Goal: Task Accomplishment & Management: Complete application form

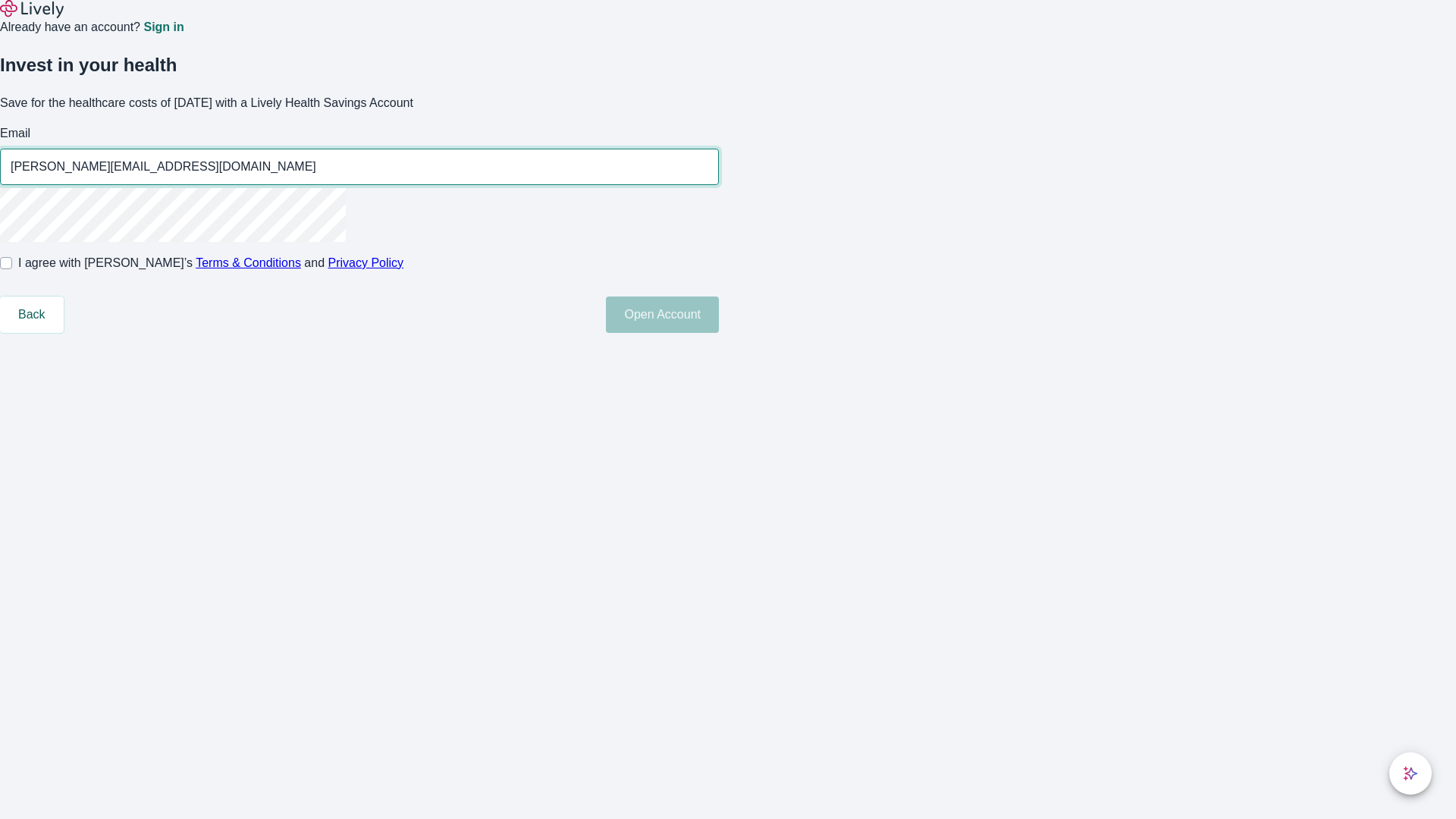
type input "[PERSON_NAME][EMAIL_ADDRESS][DOMAIN_NAME]"
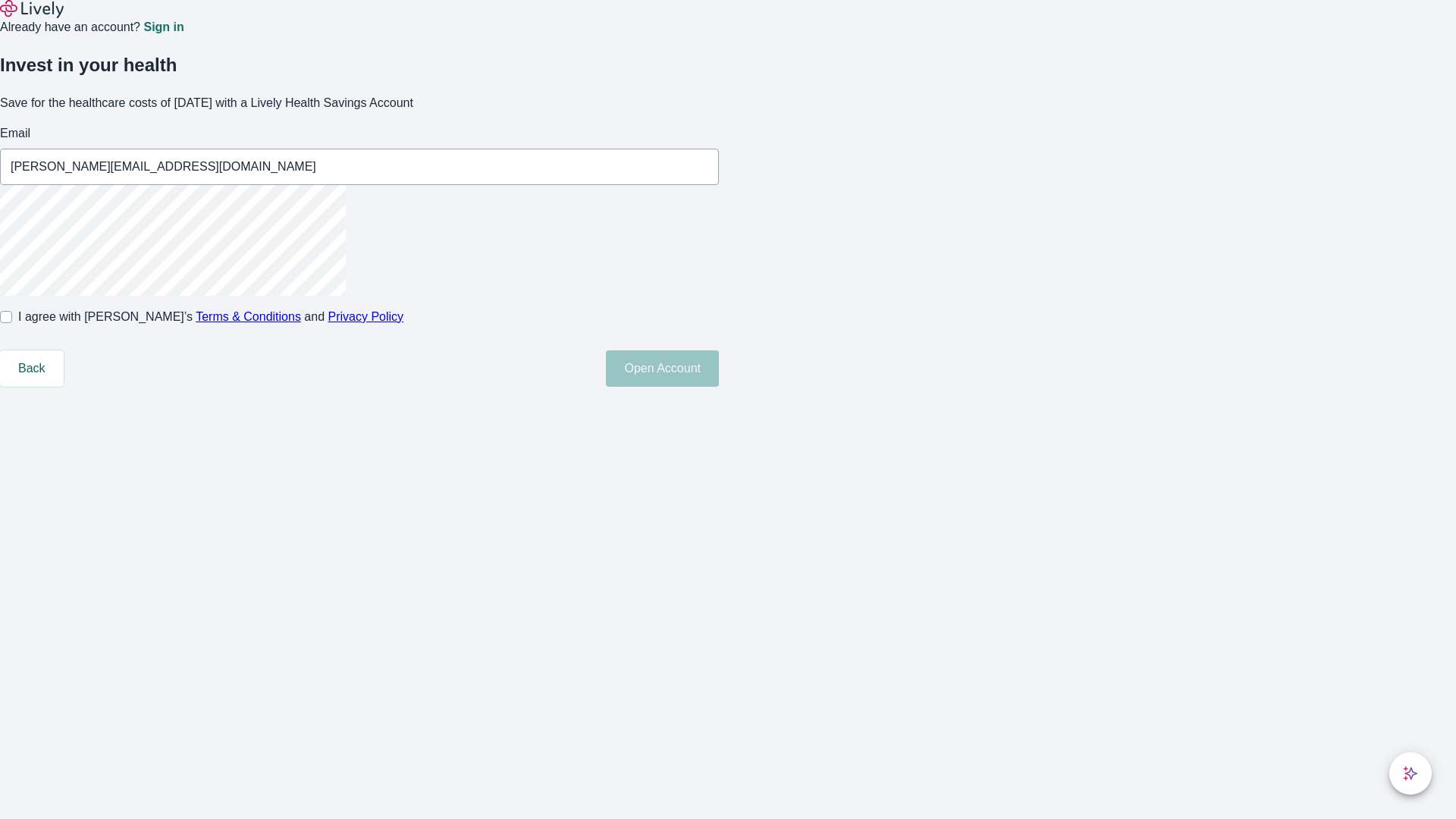
click at [13, 323] on input "I agree with Lively’s Terms & Conditions and Privacy Policy" at bounding box center [6, 316] width 13 height 13
checkbox input "true"
click at [719, 386] on button "Open Account" at bounding box center [662, 369] width 113 height 37
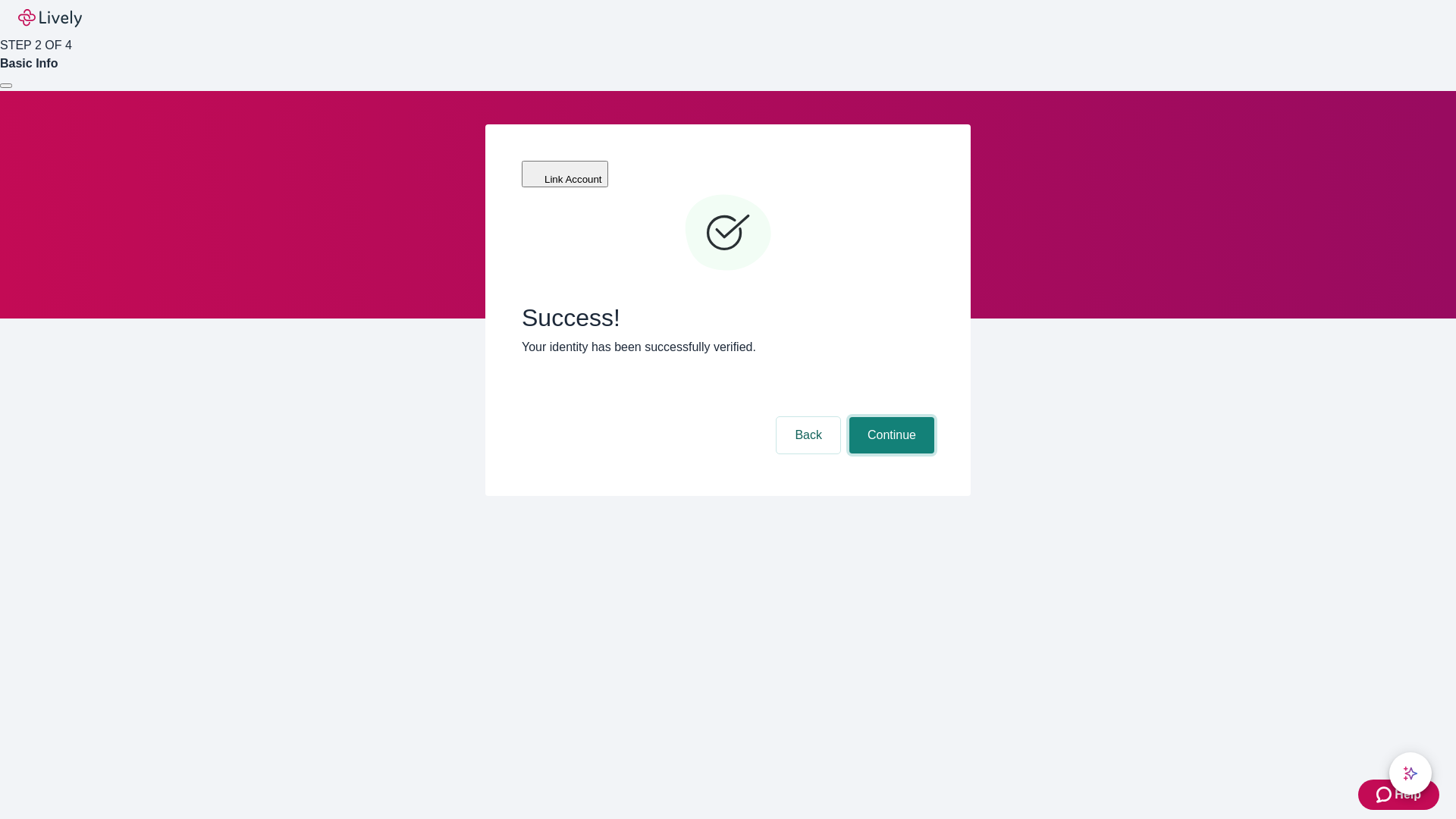
click at [889, 417] on button "Continue" at bounding box center [892, 436] width 85 height 37
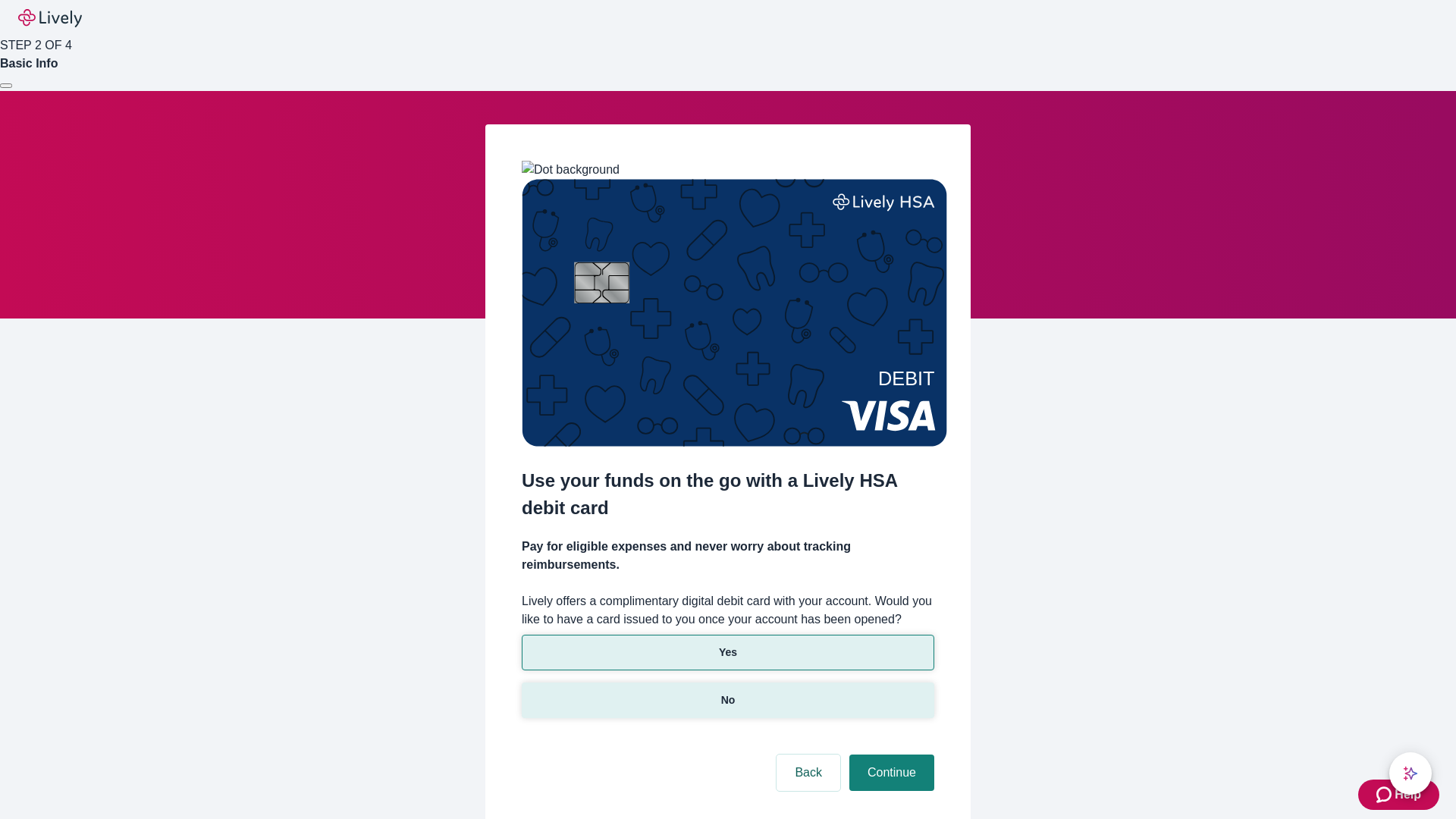
click at [727, 692] on p "No" at bounding box center [728, 700] width 15 height 16
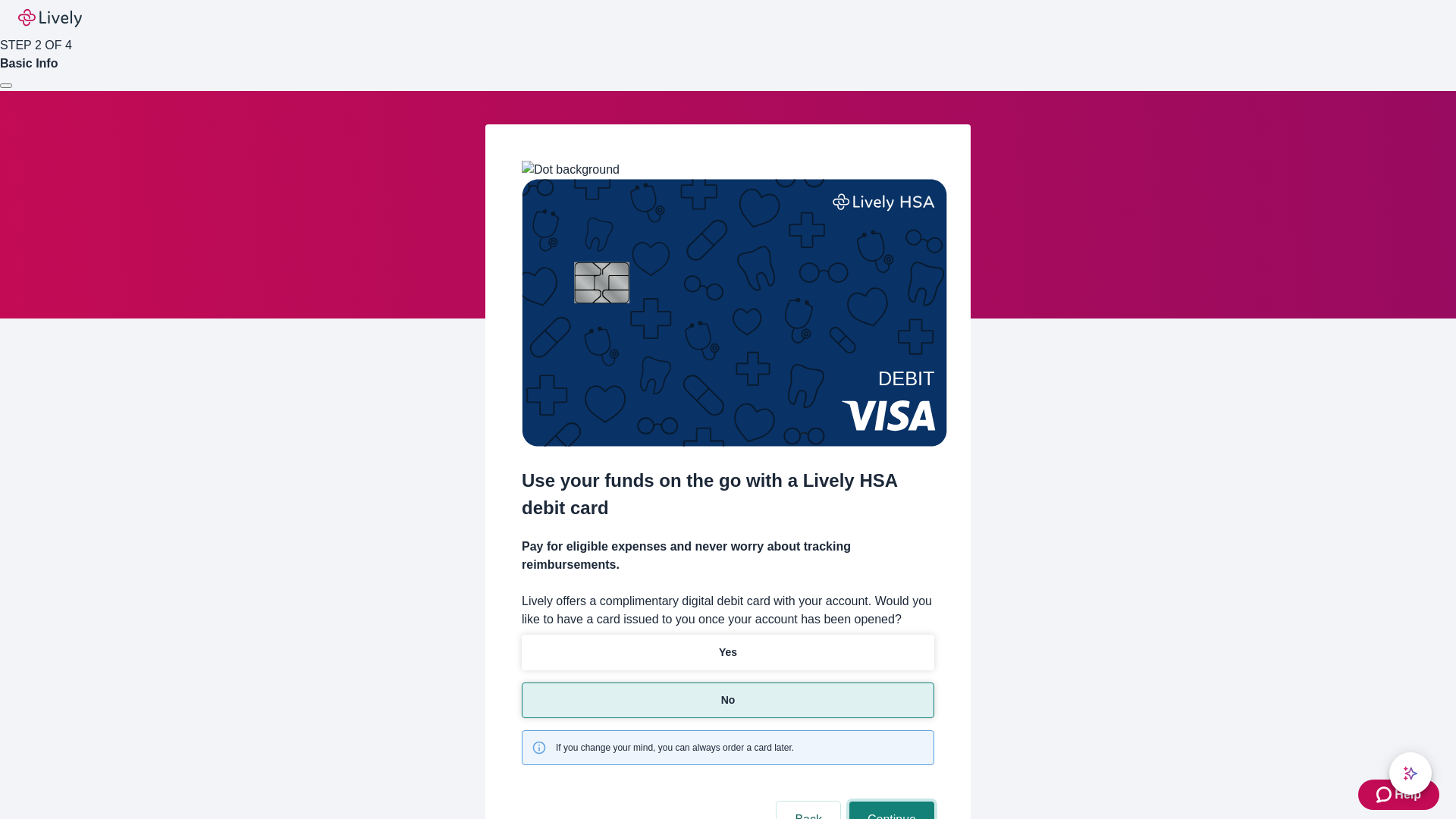
click at [889, 802] on button "Continue" at bounding box center [892, 820] width 85 height 37
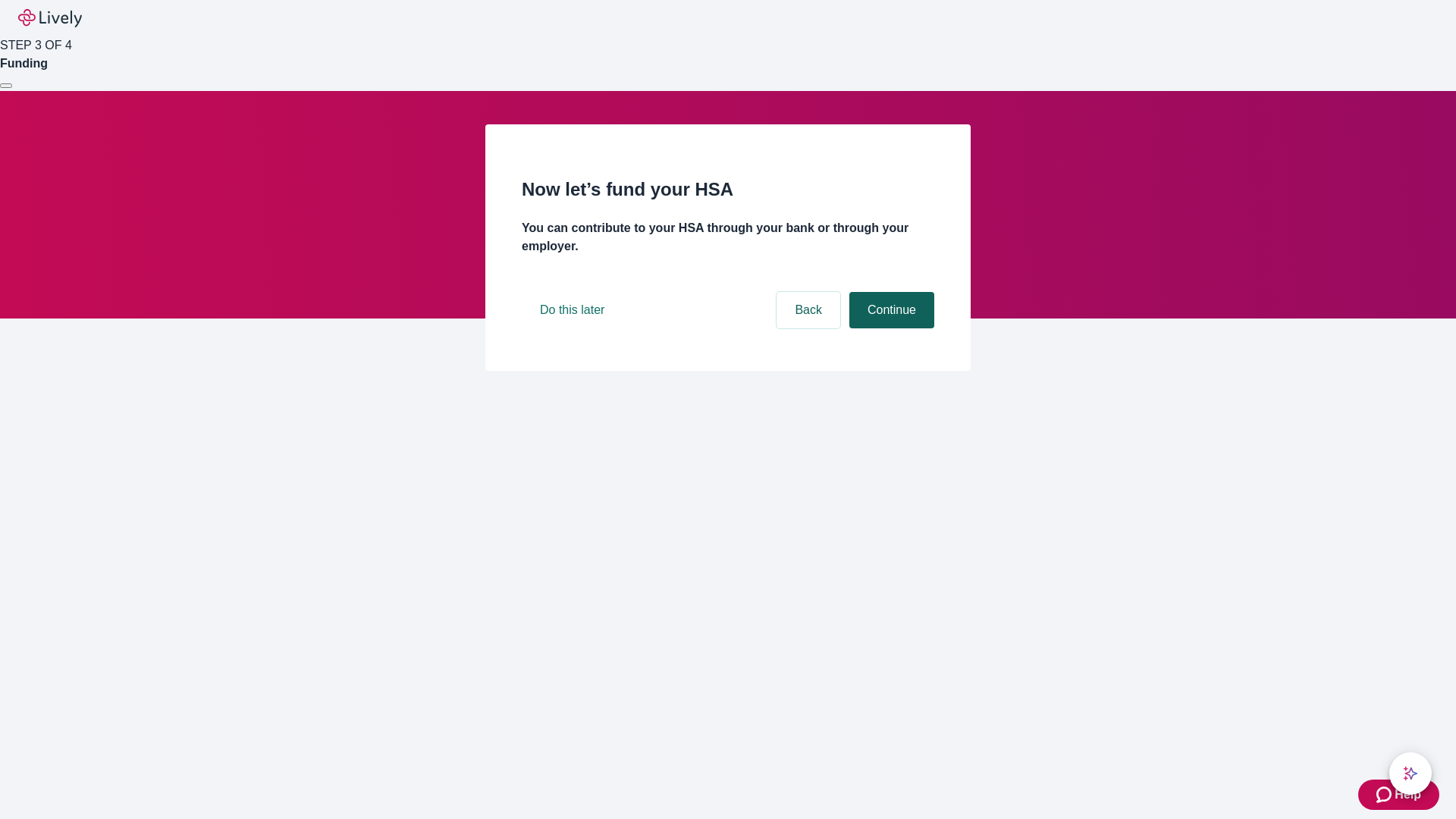
click at [889, 328] on button "Continue" at bounding box center [892, 311] width 85 height 37
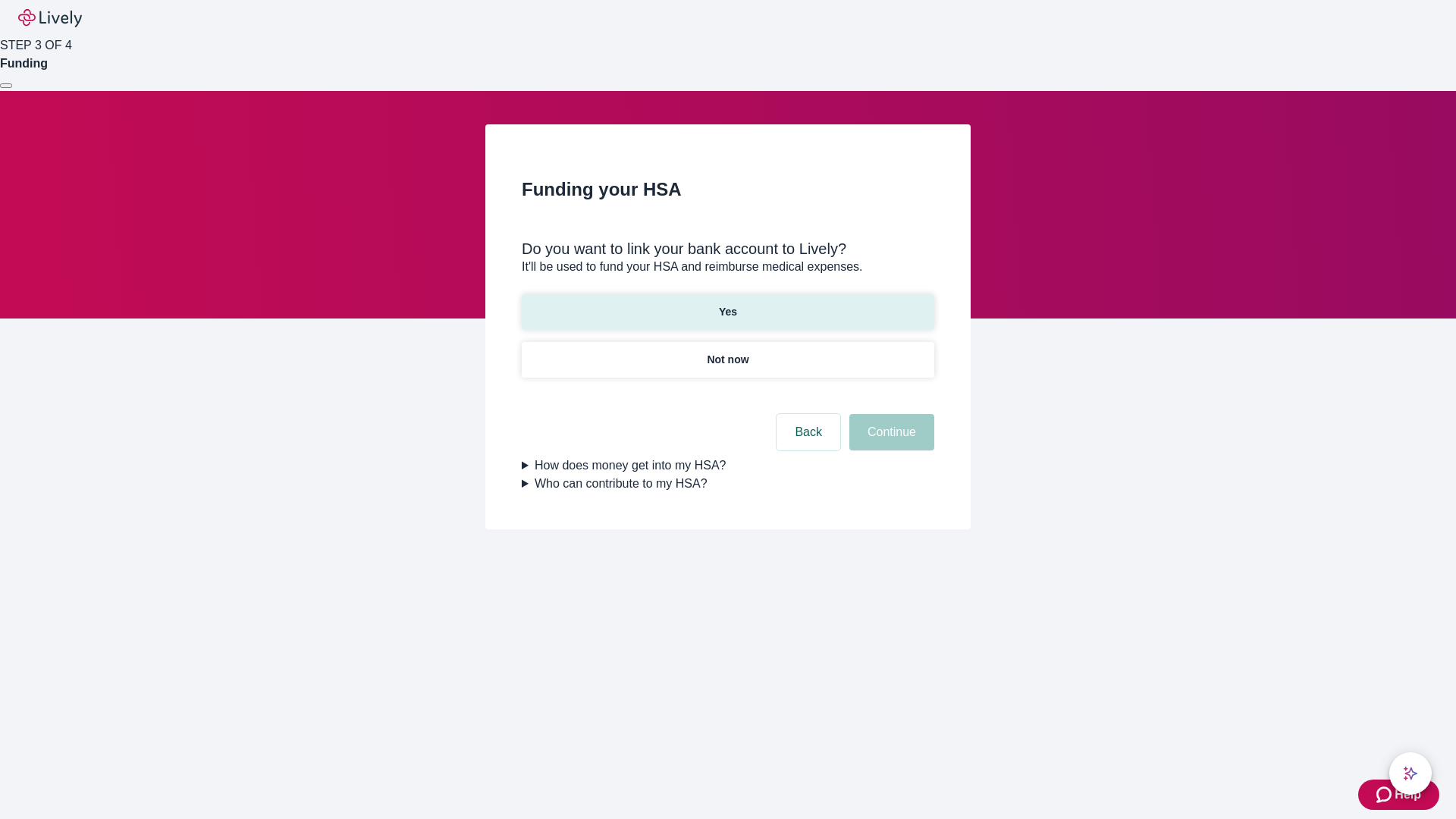
click at [727, 304] on p "Yes" at bounding box center [728, 311] width 18 height 16
click at [889, 414] on button "Continue" at bounding box center [892, 433] width 85 height 37
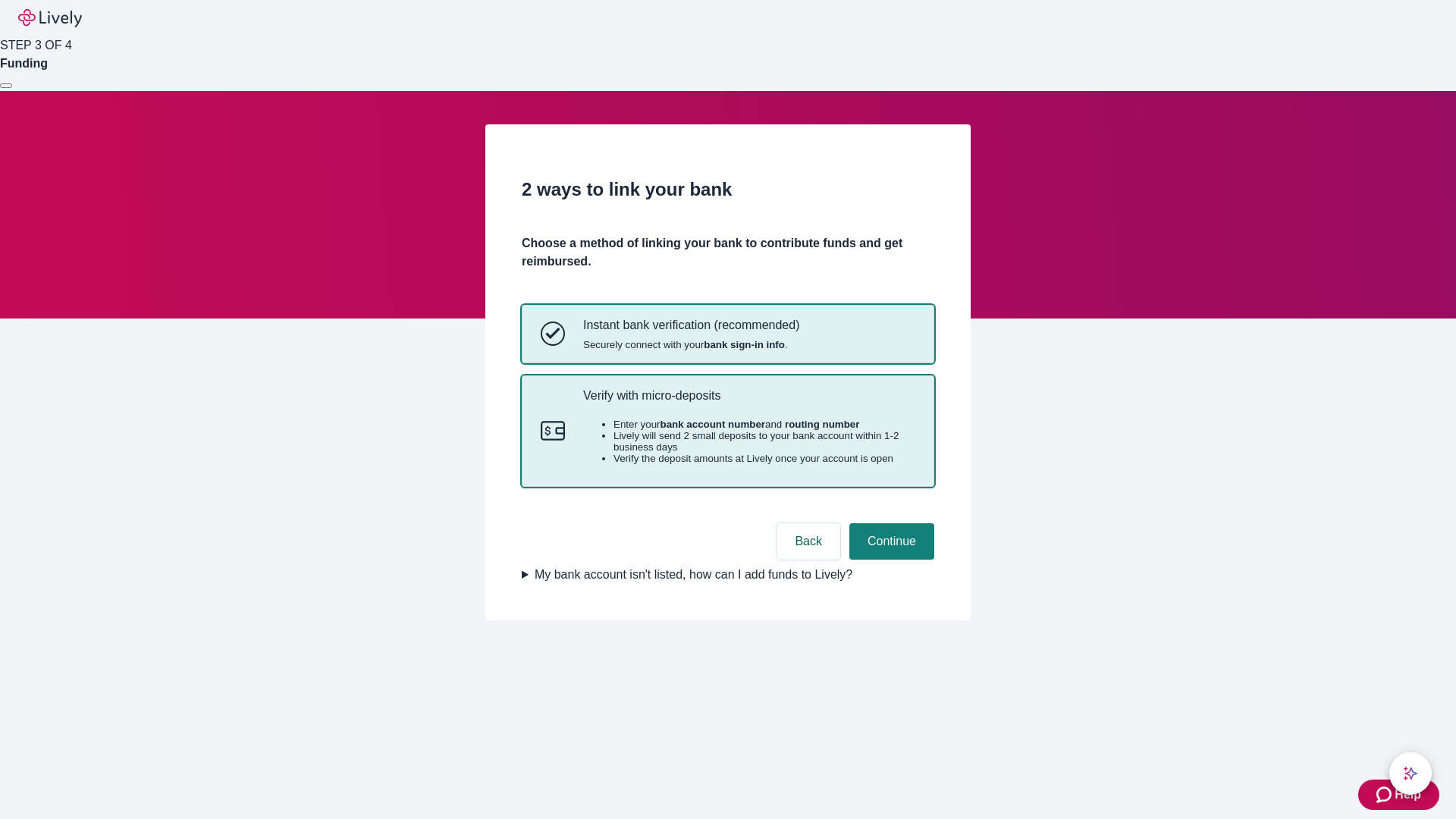
click at [748, 403] on p "Verify with micro-deposits" at bounding box center [749, 395] width 332 height 15
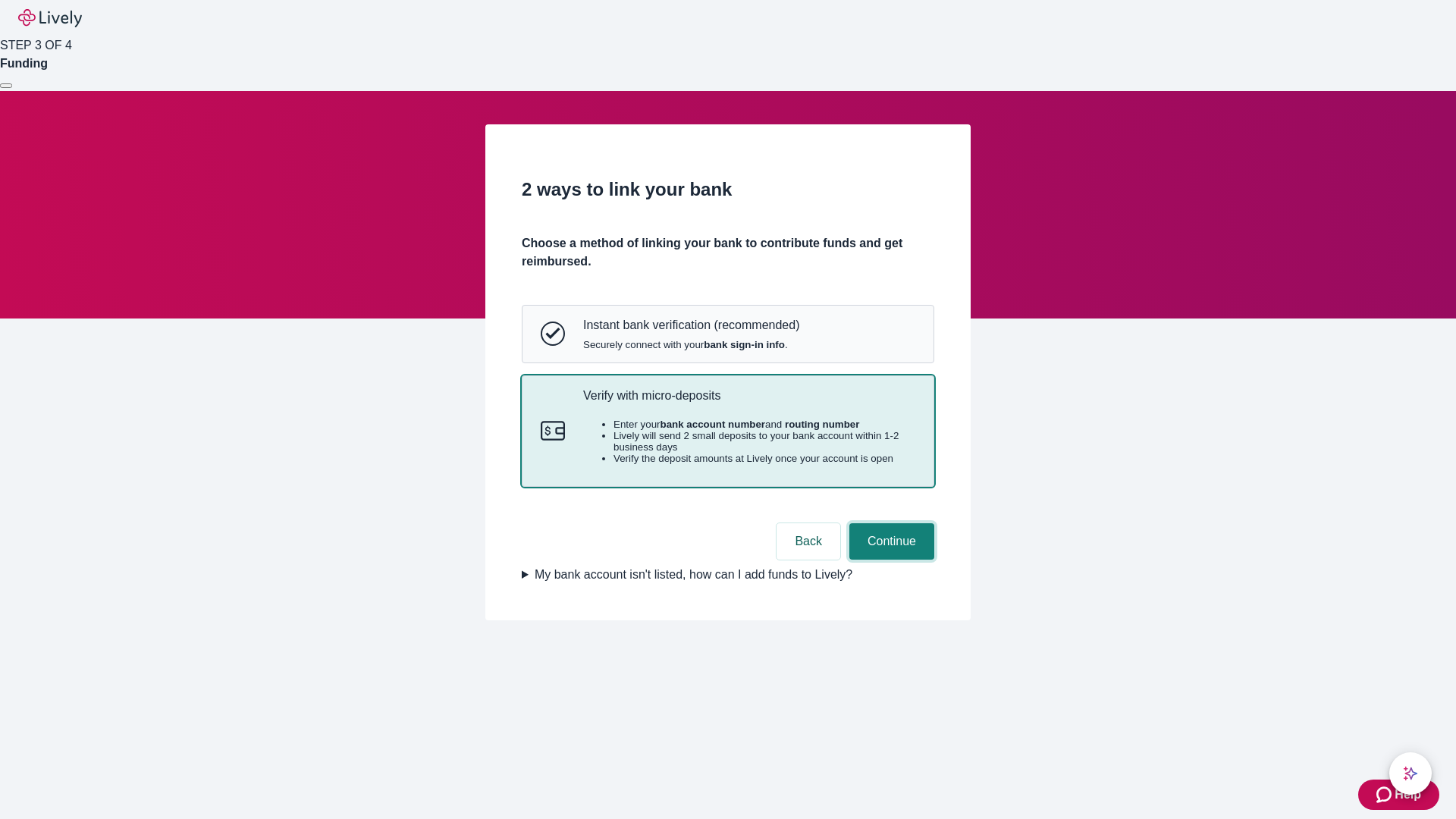
click at [889, 560] on button "Continue" at bounding box center [892, 541] width 85 height 37
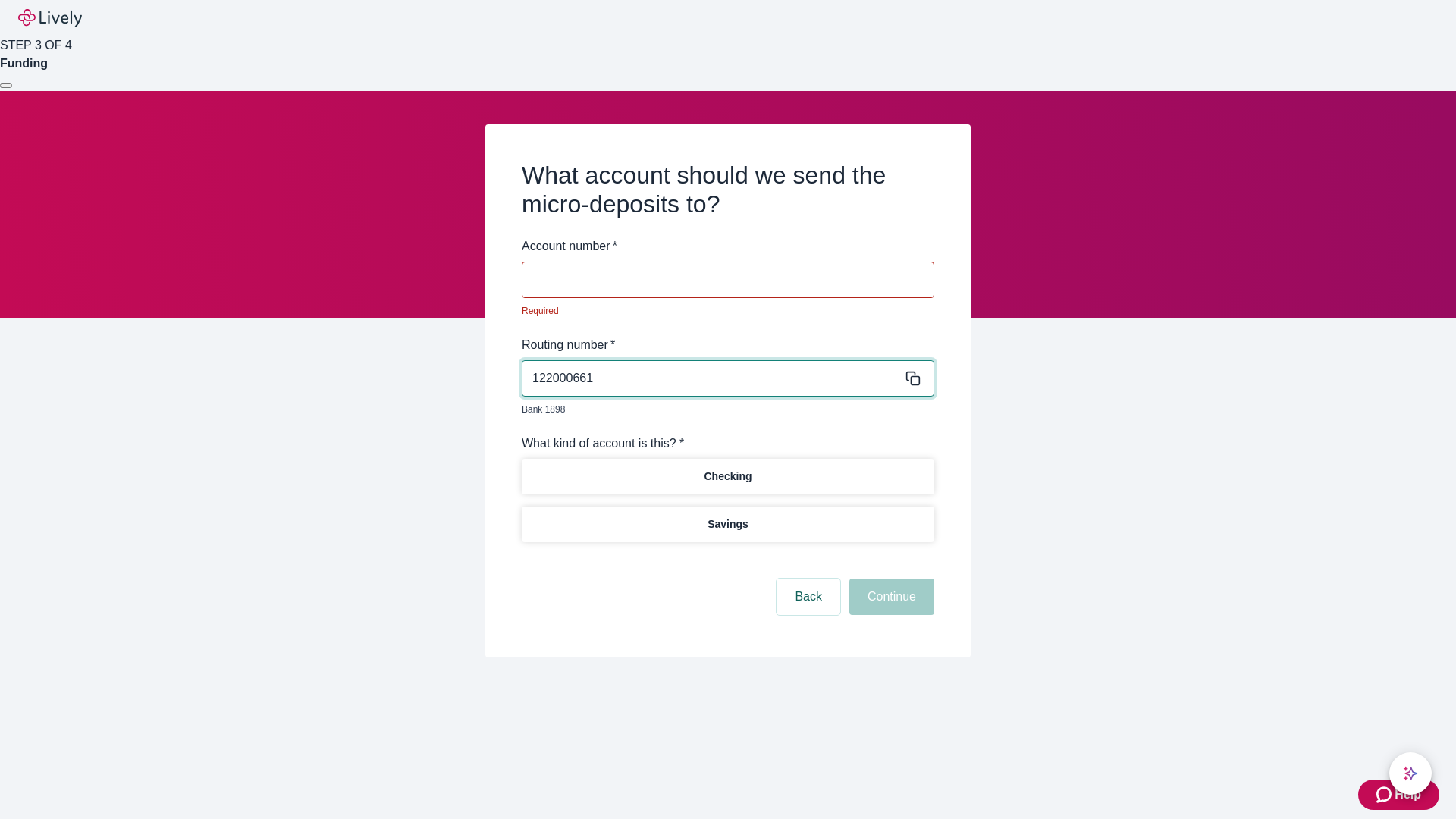
type input "122000661"
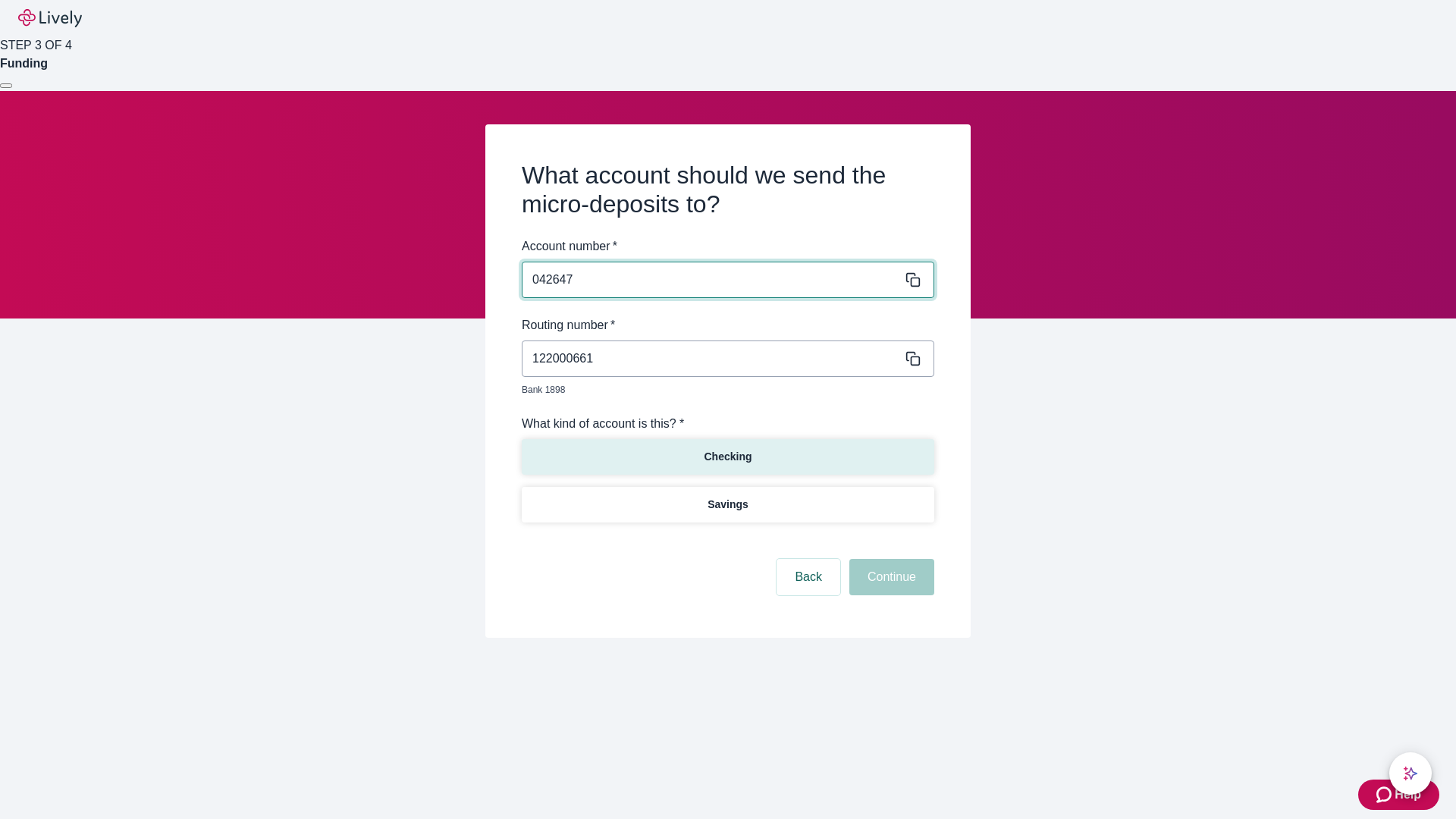
type input "042647"
click at [727, 449] on p "Checking" at bounding box center [727, 457] width 48 height 16
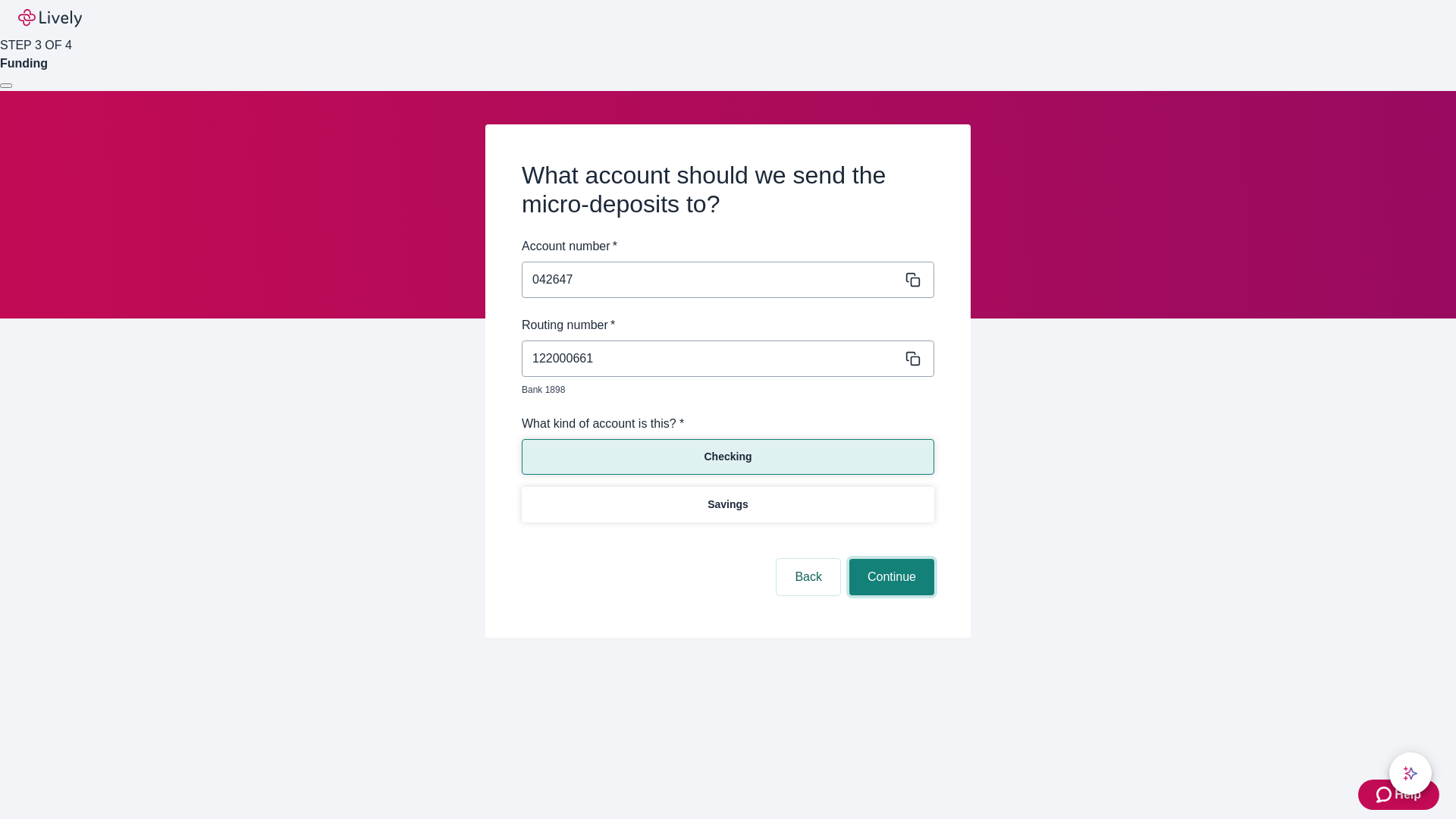
click at [889, 560] on button "Continue" at bounding box center [892, 577] width 85 height 37
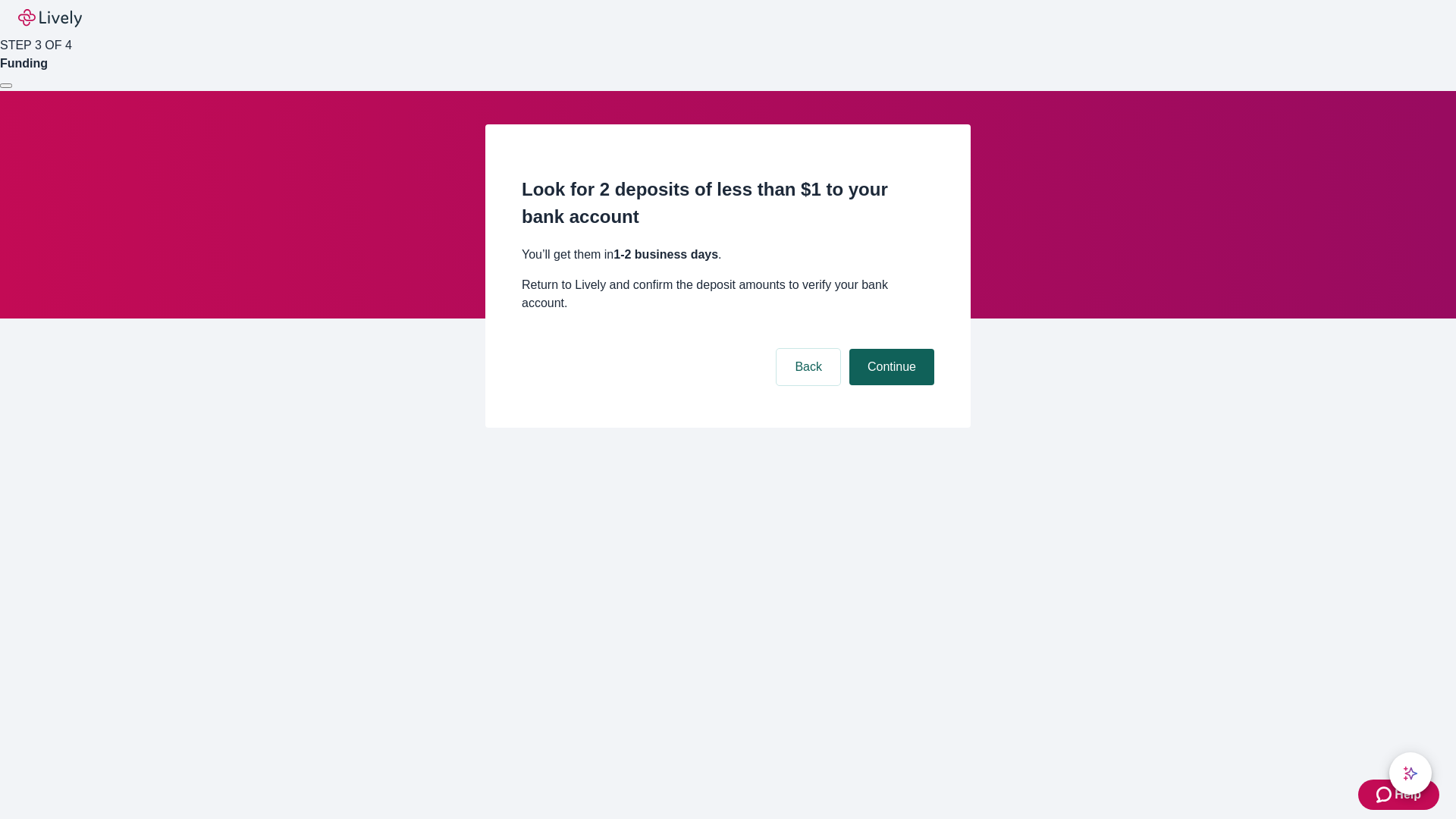
click at [889, 348] on button "Continue" at bounding box center [892, 367] width 85 height 37
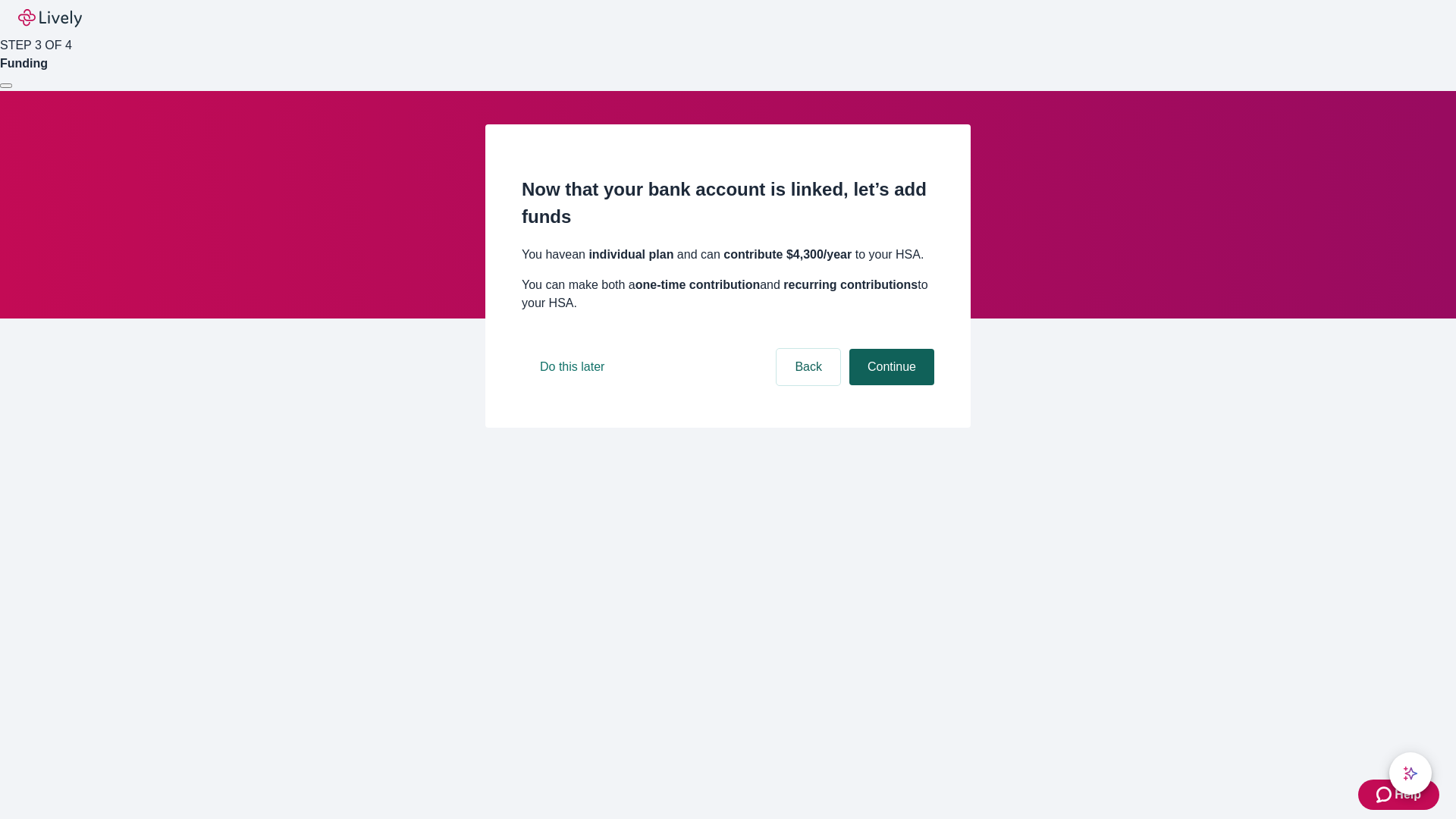
click at [889, 385] on button "Continue" at bounding box center [892, 367] width 85 height 37
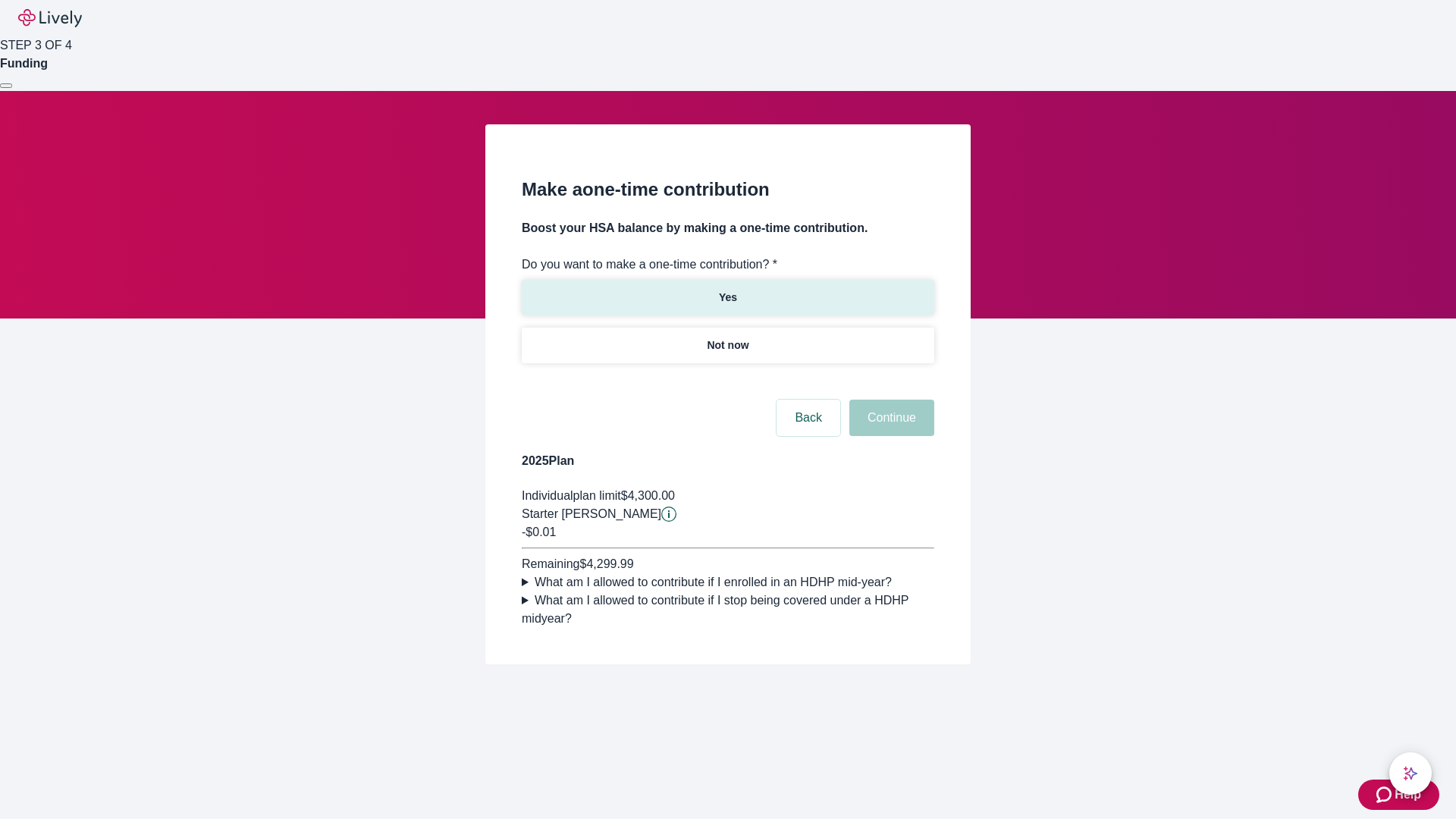
click at [727, 289] on p "Yes" at bounding box center [728, 297] width 18 height 16
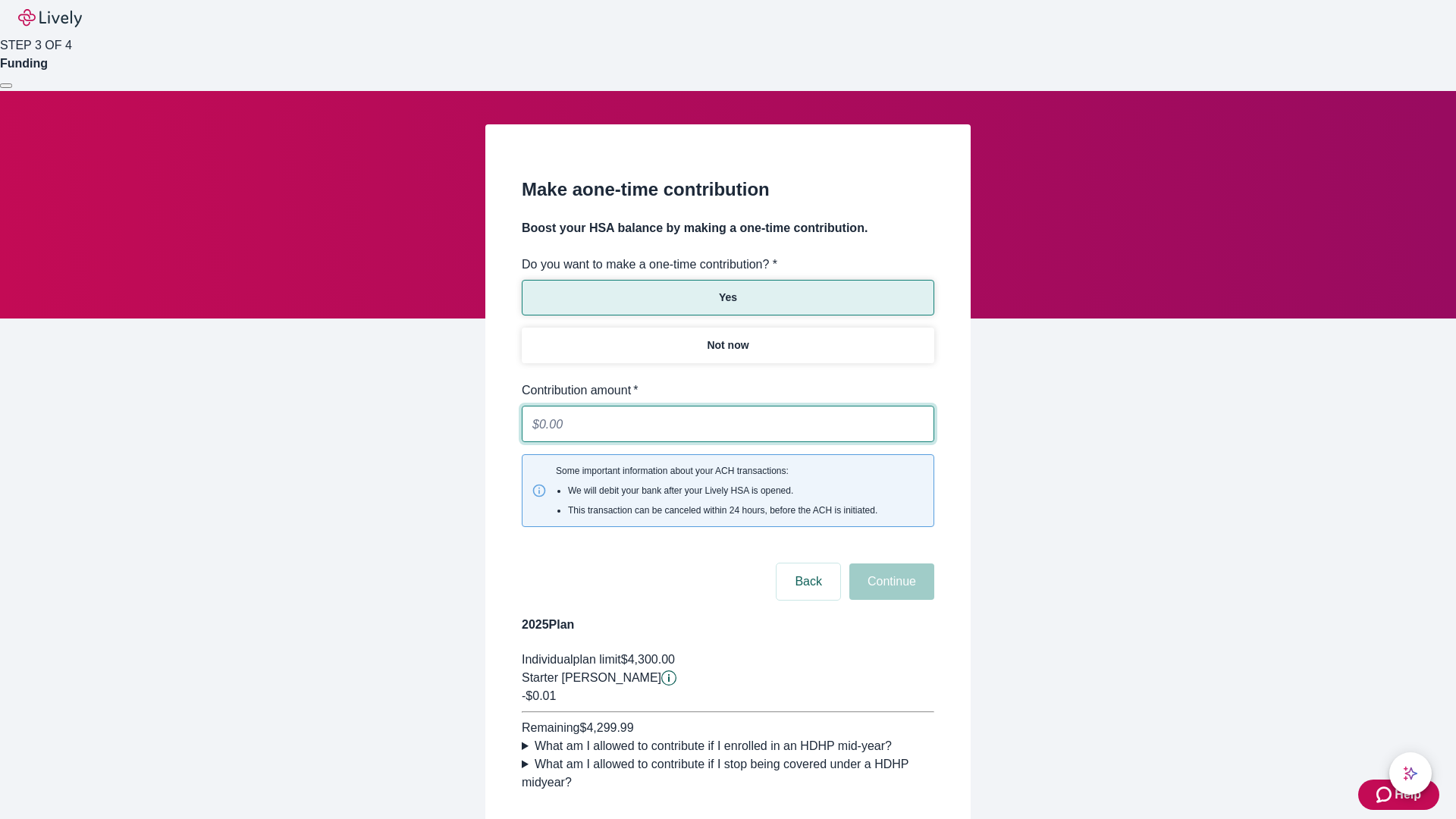
type input "0.01"
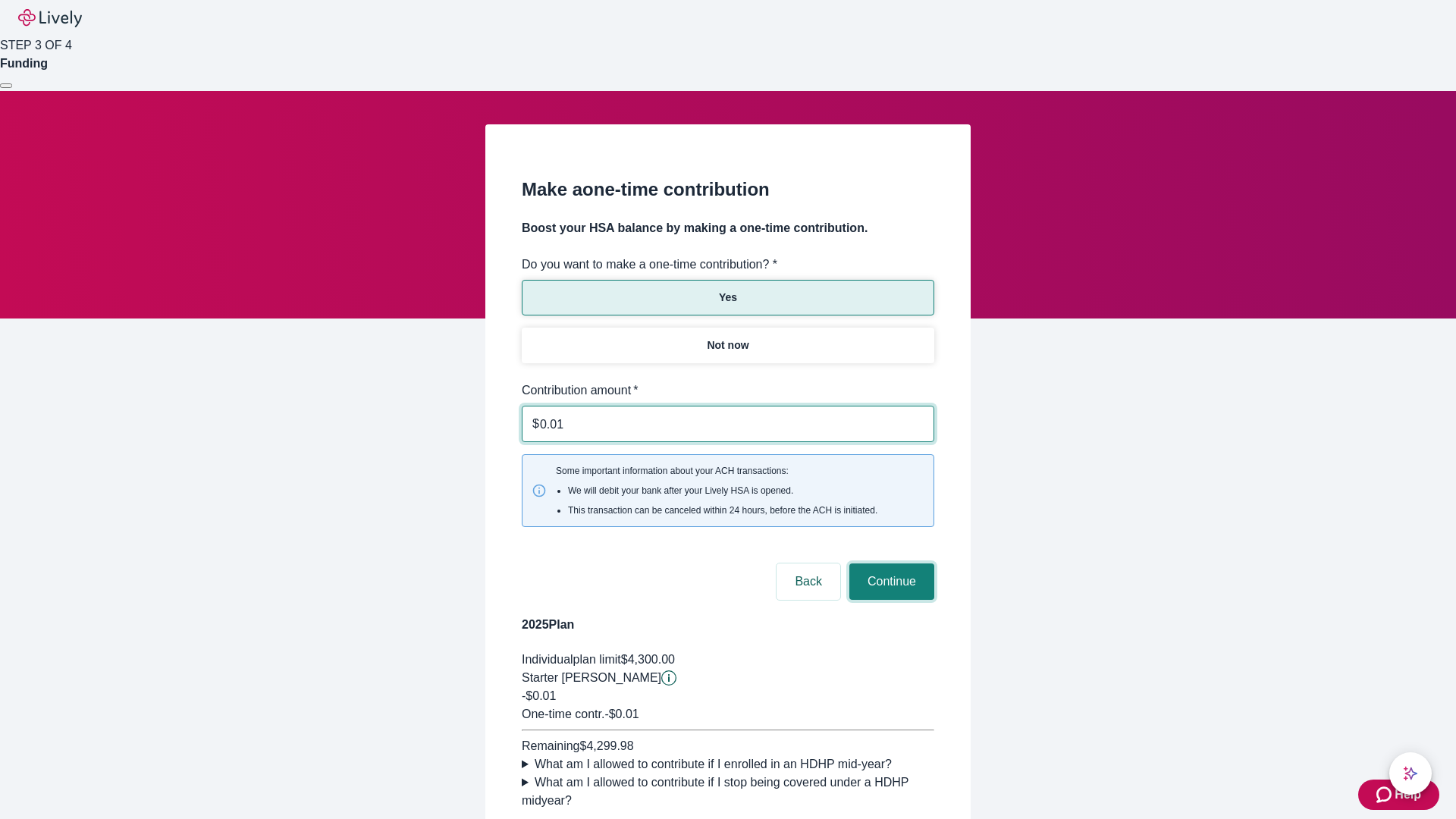
click at [889, 563] on button "Continue" at bounding box center [892, 581] width 85 height 37
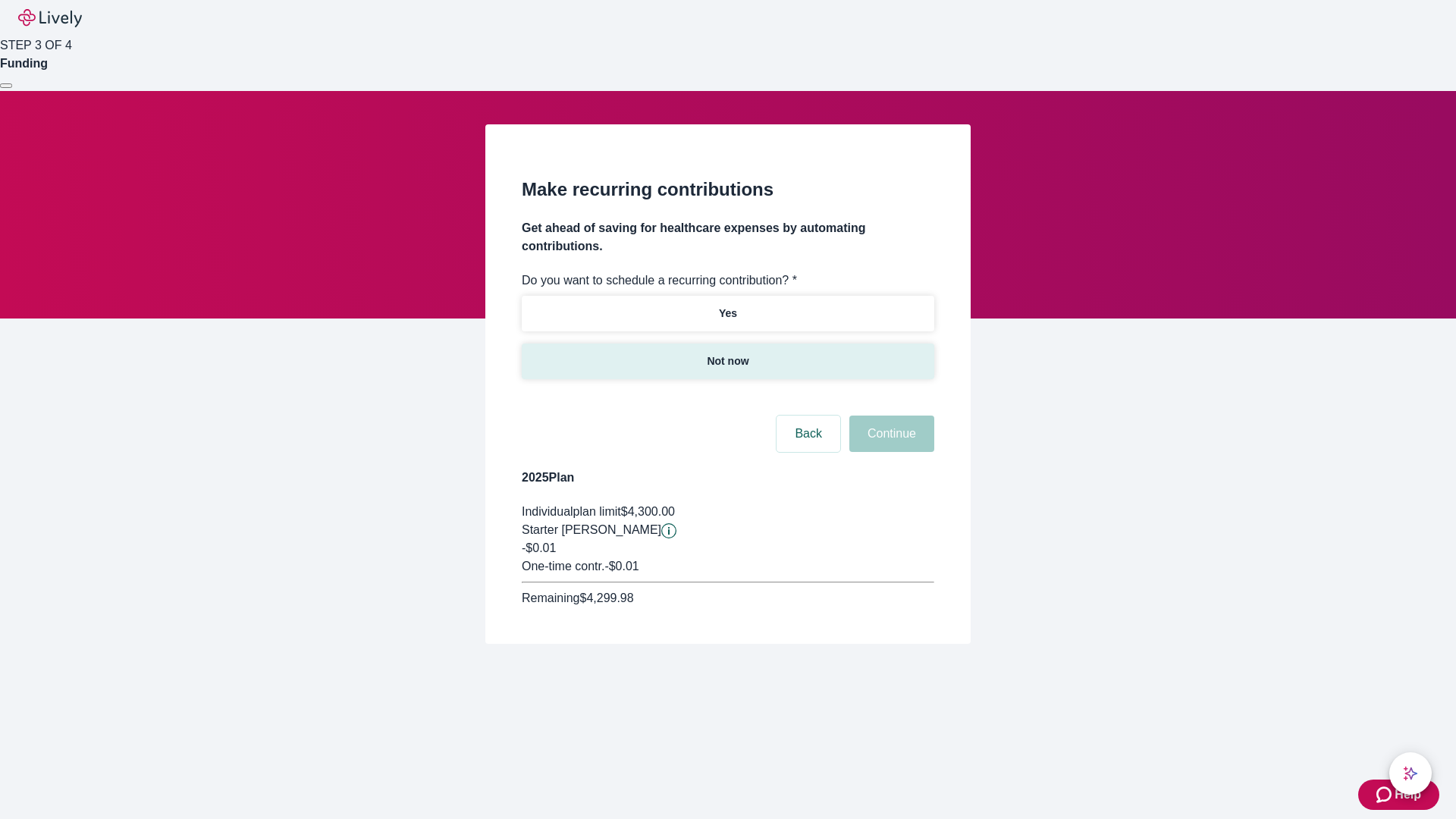
click at [727, 353] on p "Not now" at bounding box center [727, 361] width 42 height 16
click at [889, 415] on button "Continue" at bounding box center [892, 434] width 85 height 37
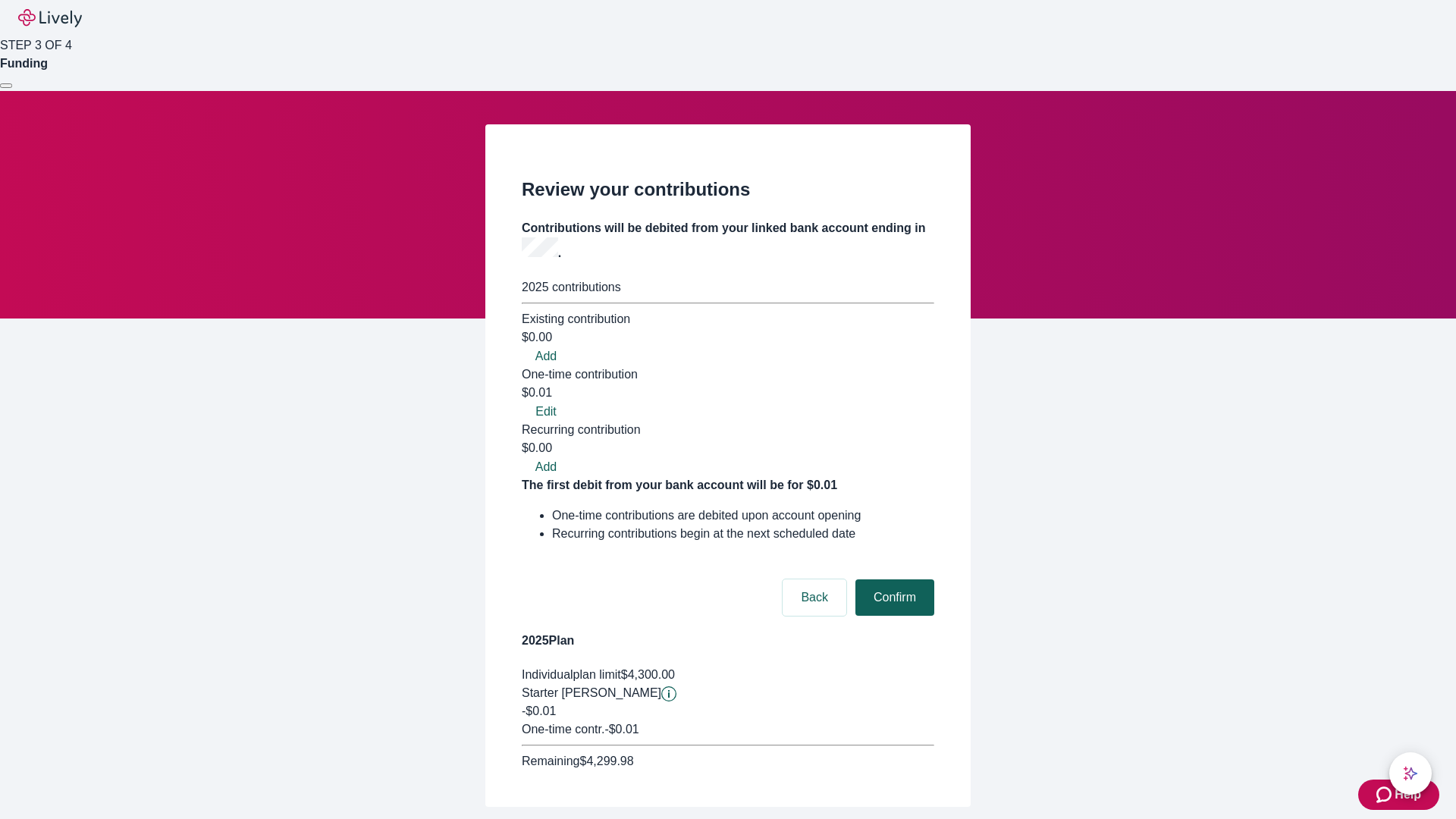
click at [893, 579] on button "Confirm" at bounding box center [894, 598] width 79 height 37
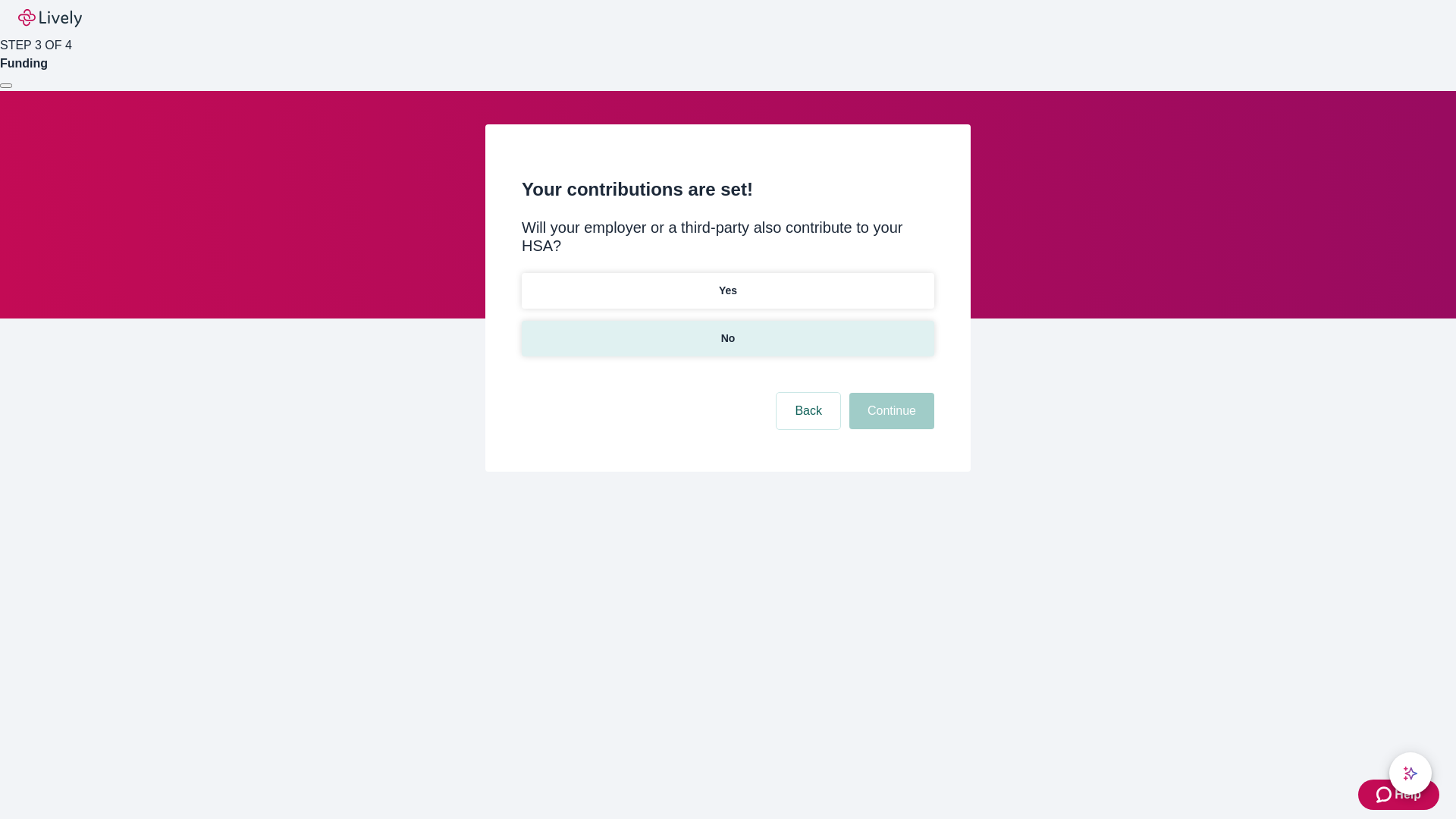
click at [727, 331] on p "No" at bounding box center [728, 339] width 15 height 16
click at [889, 393] on button "Continue" at bounding box center [892, 411] width 85 height 37
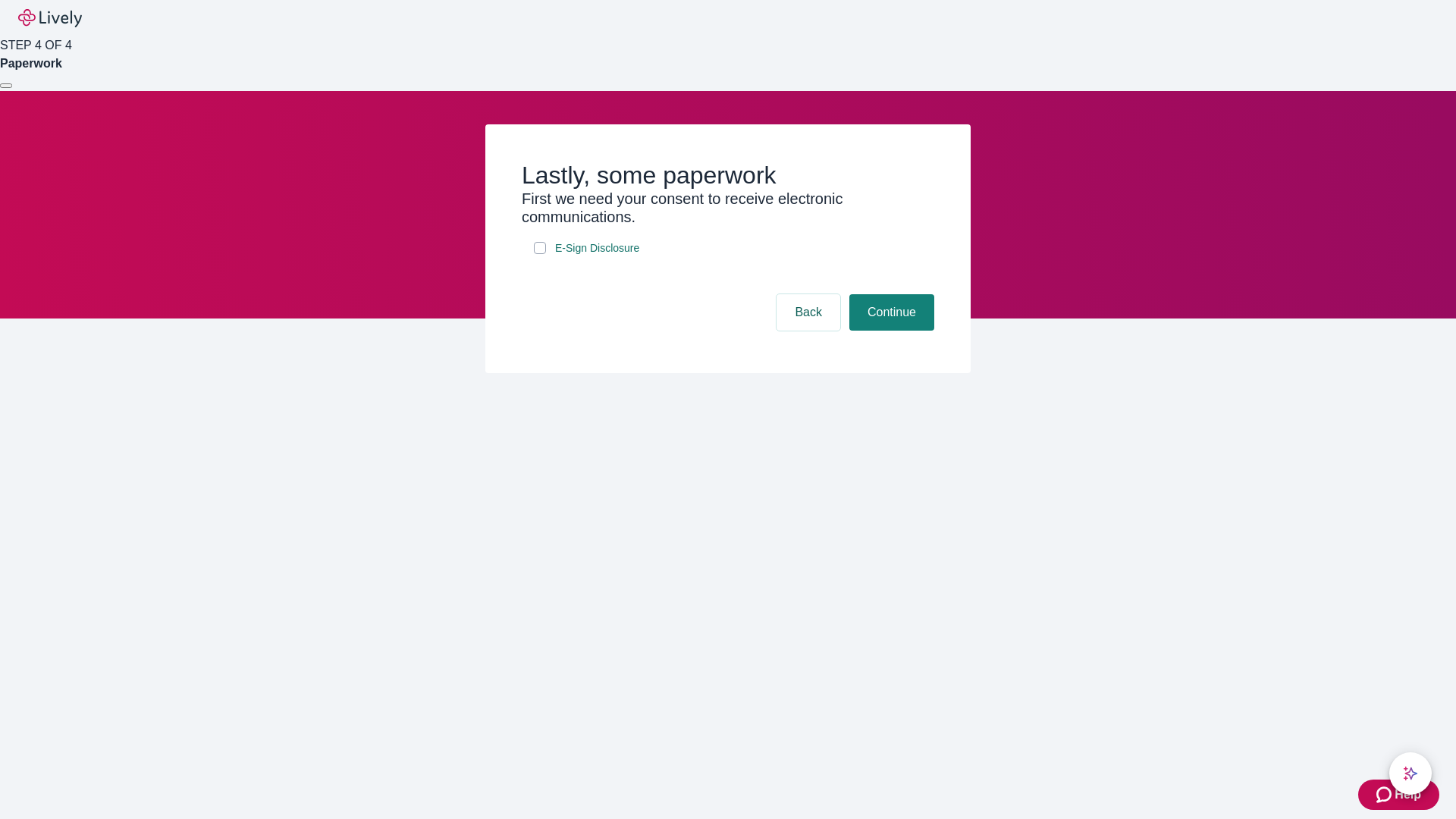
click at [540, 254] on input "E-Sign Disclosure" at bounding box center [540, 247] width 13 height 13
checkbox input "true"
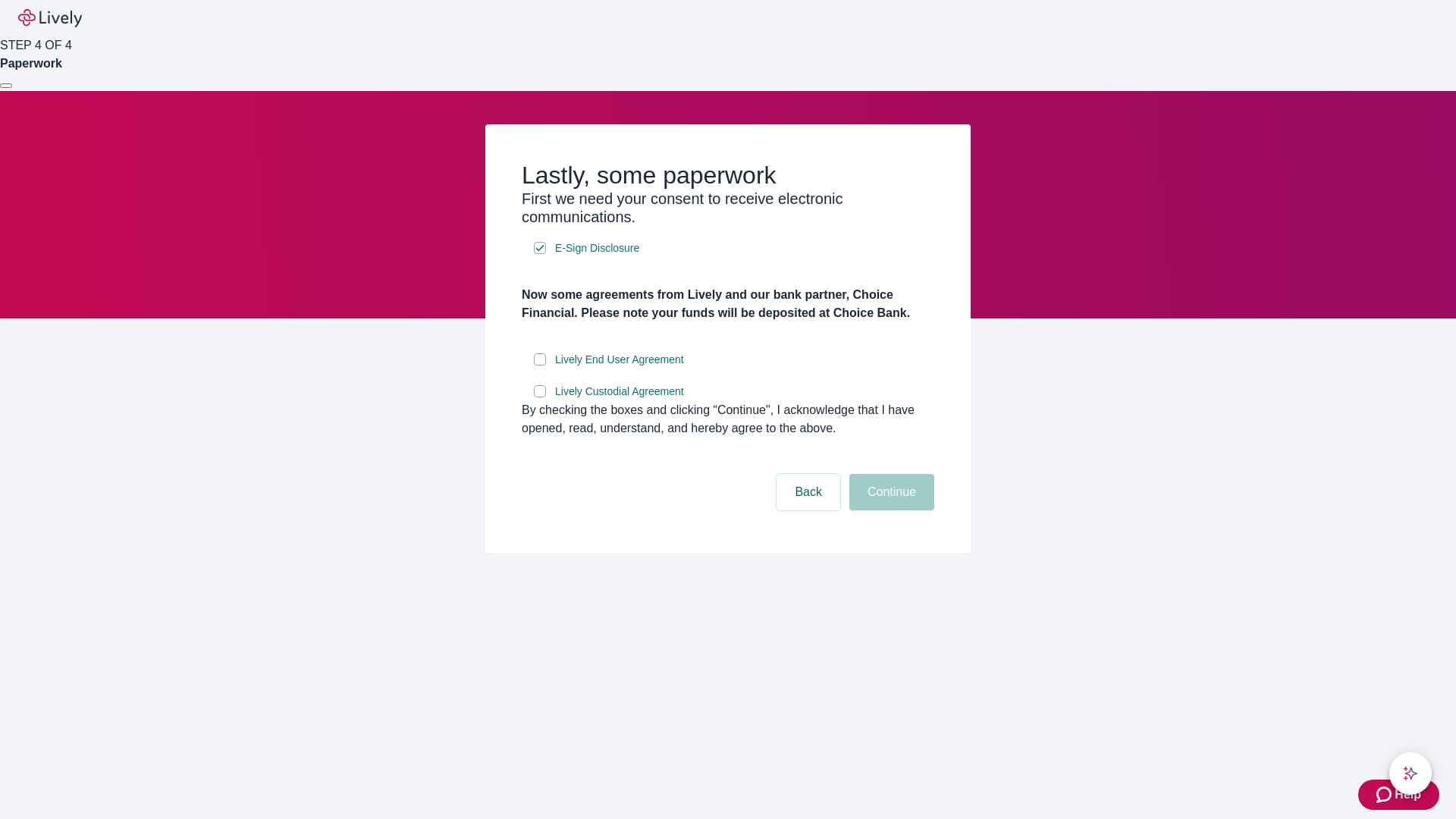
click at [540, 366] on input "Lively End User Agreement" at bounding box center [540, 359] width 13 height 13
checkbox input "true"
click at [540, 397] on input "Lively Custodial Agreement" at bounding box center [540, 391] width 13 height 13
checkbox input "true"
click at [889, 510] on button "Continue" at bounding box center [892, 492] width 85 height 37
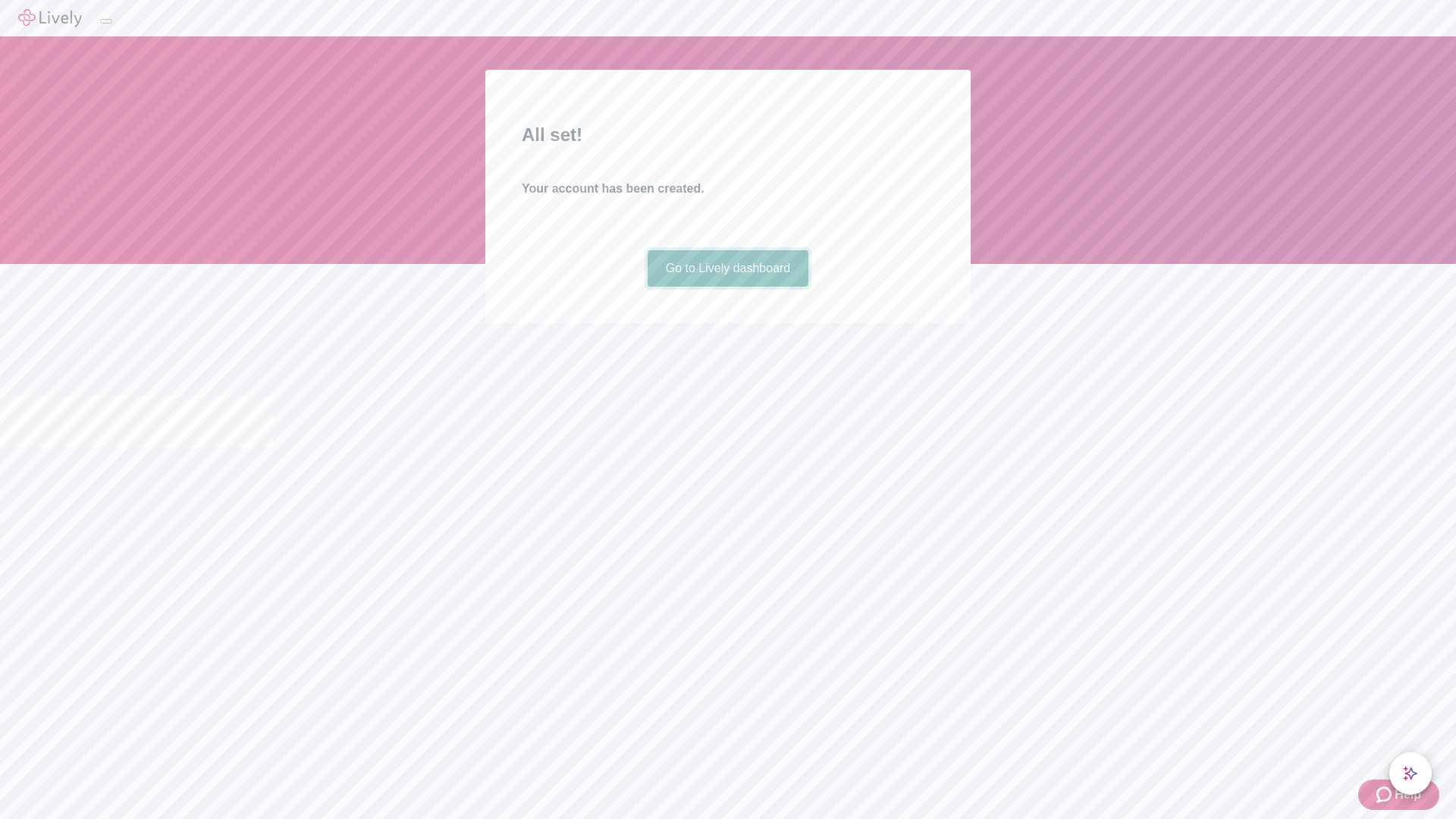
click at [727, 286] on link "Go to Lively dashboard" at bounding box center [728, 269] width 161 height 37
